Goal: Information Seeking & Learning: Learn about a topic

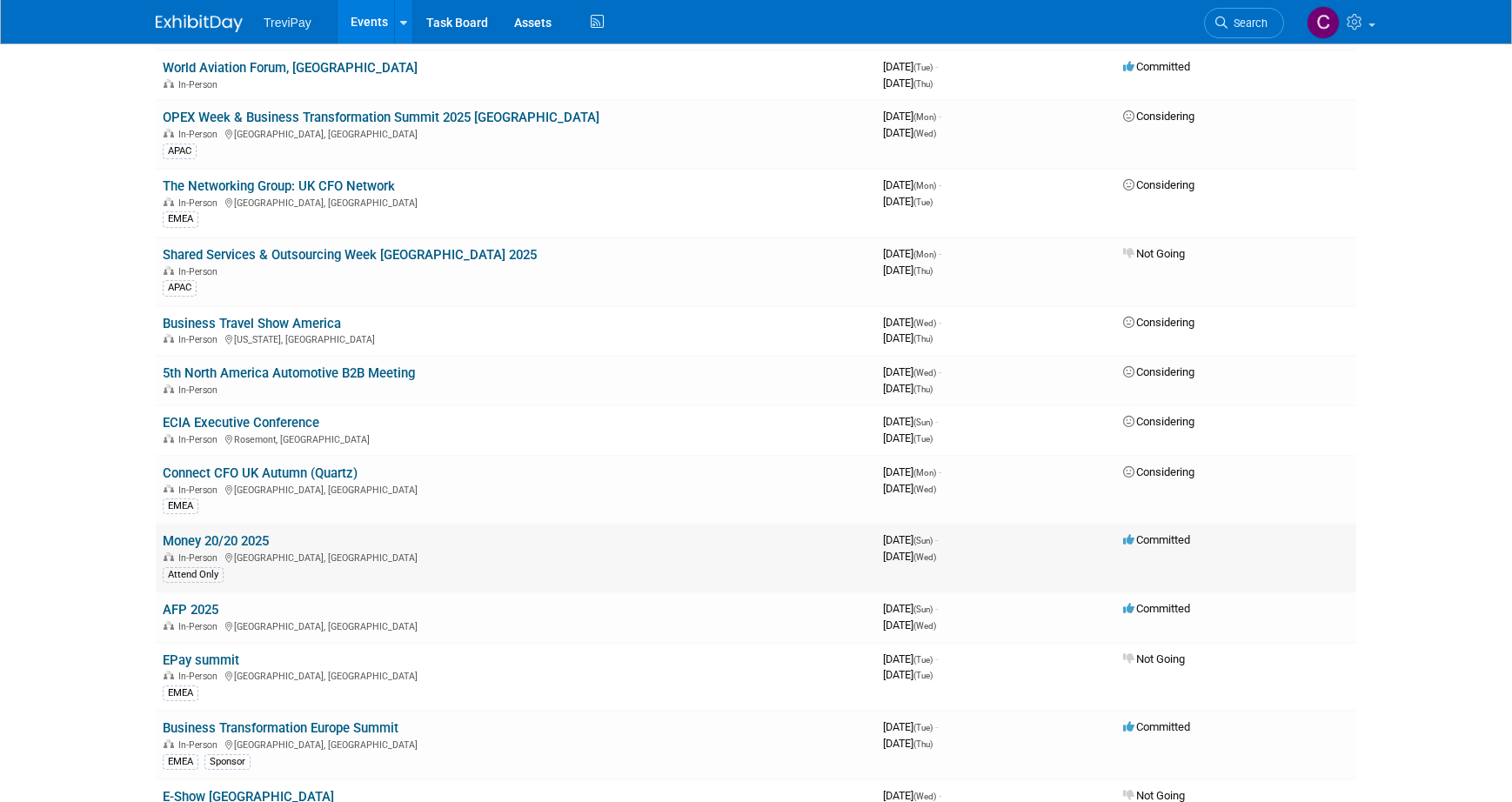
scroll to position [348, 0]
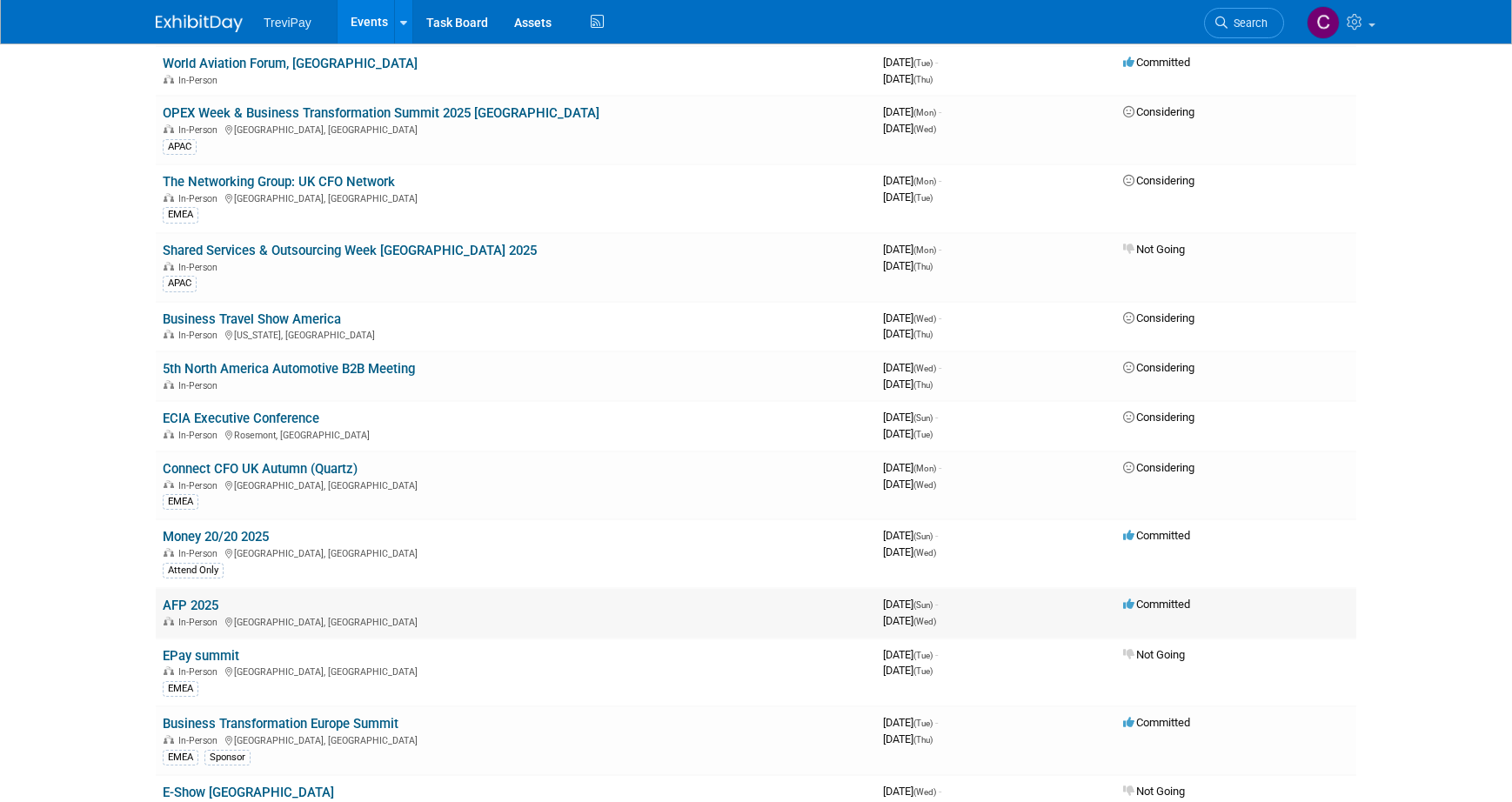
click at [215, 605] on link "AFP 2025" at bounding box center [190, 606] width 56 height 16
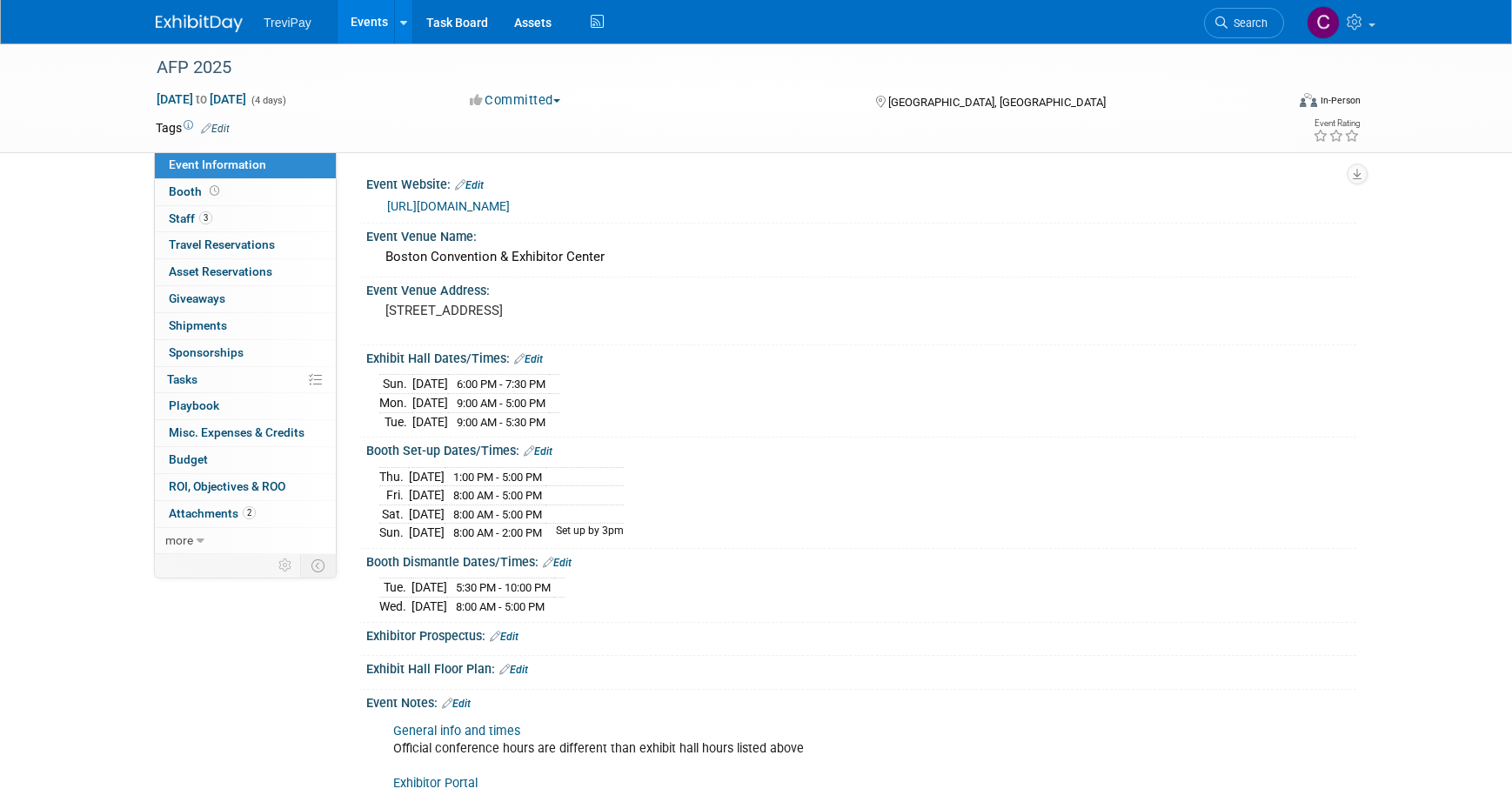
click at [497, 204] on link "https://conference.afponline.org/" at bounding box center [449, 207] width 123 height 14
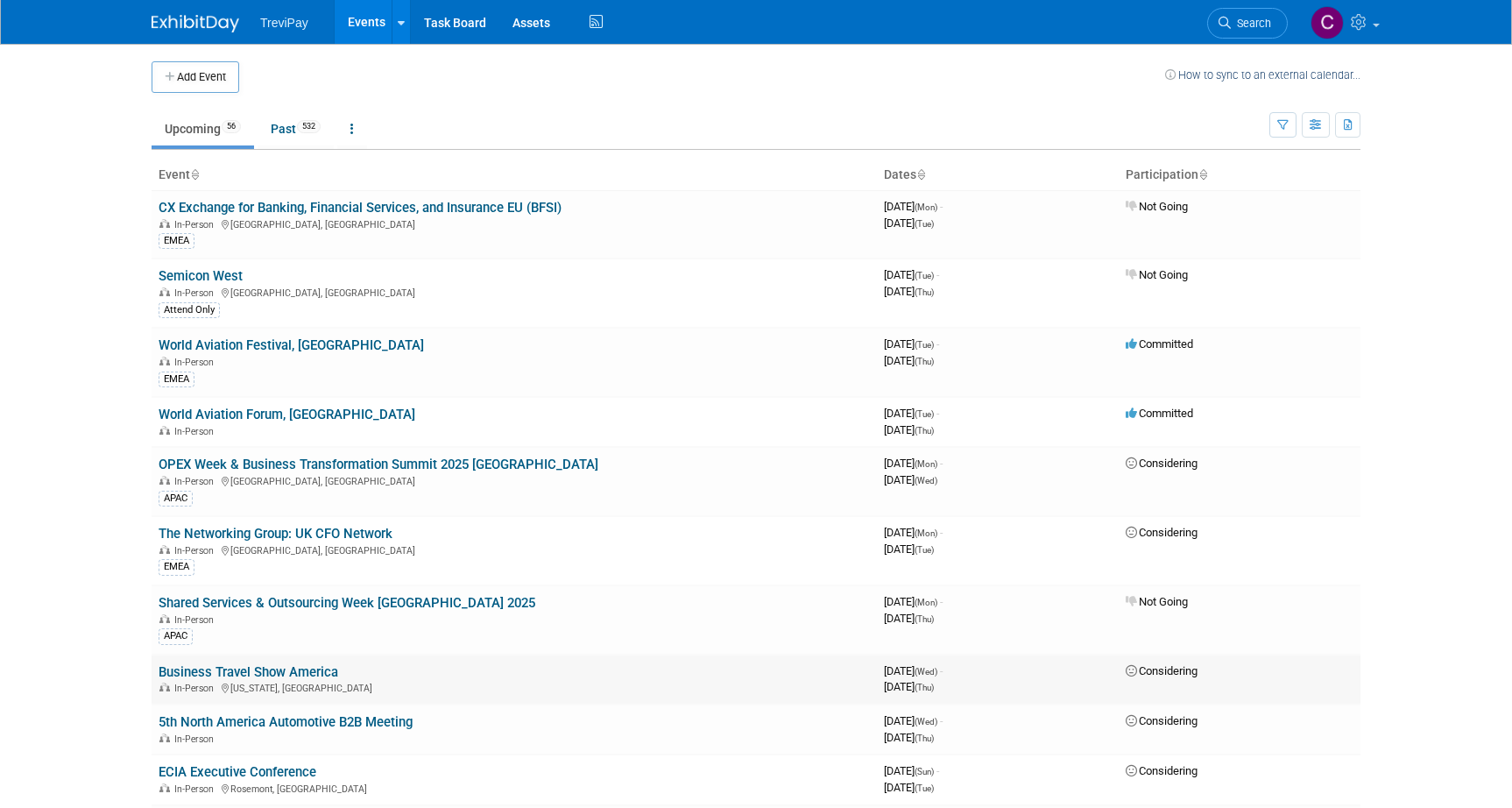
click at [305, 668] on link "Business Travel Show America" at bounding box center [248, 673] width 179 height 16
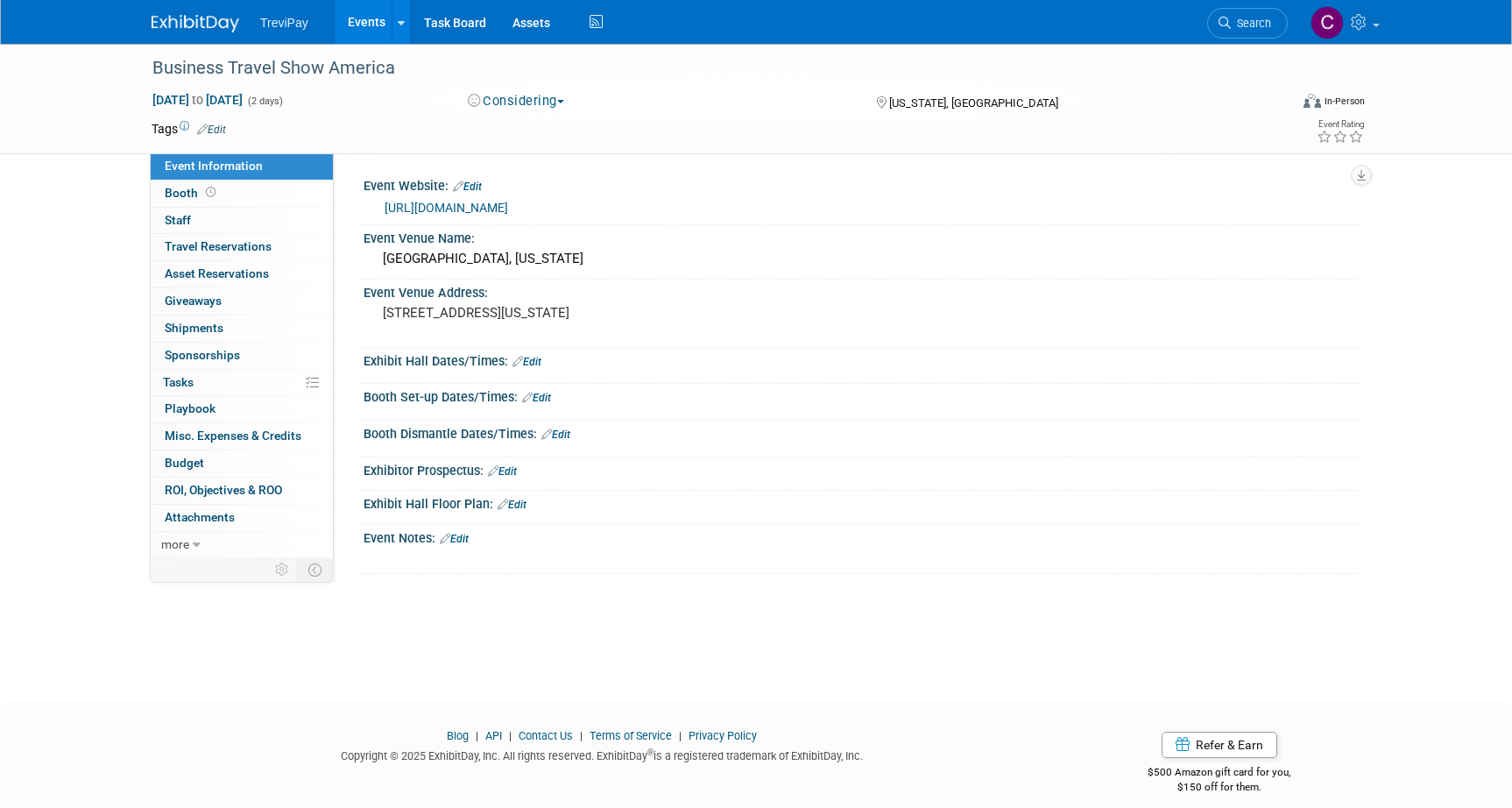
click at [508, 207] on link "https://www.businesstravelshowamerica.com/" at bounding box center [446, 208] width 124 height 14
